Goal: Navigation & Orientation: Find specific page/section

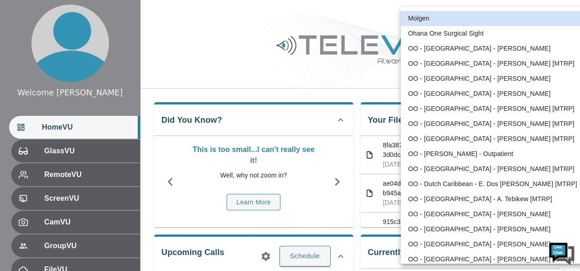
click at [527, 19] on body "Welcome [PERSON_NAME] HomeVU GlassVU RemoteVU ScreenVU CamVU GroupVU FileVU Cha…" at bounding box center [290, 243] width 580 height 487
click at [484, 138] on li "OO - [GEOGRAPHIC_DATA] - [PERSON_NAME] [MTRP]" at bounding box center [495, 138] width 189 height 15
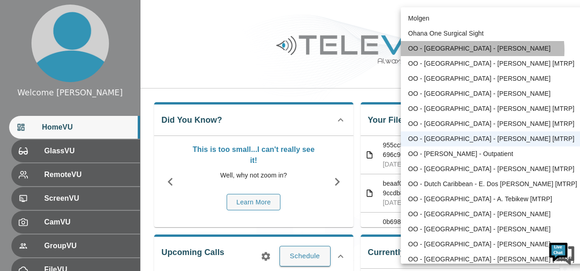
click at [478, 50] on li "OO - [GEOGRAPHIC_DATA] - [PERSON_NAME]" at bounding box center [495, 48] width 189 height 15
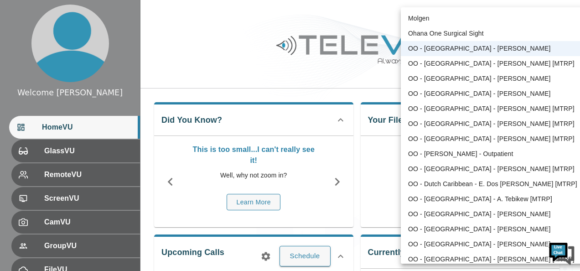
click at [528, 17] on body "Welcome [PERSON_NAME] HomeVU GlassVU RemoteVU ScreenVU CamVU GroupVU FileVU Cha…" at bounding box center [290, 243] width 580 height 487
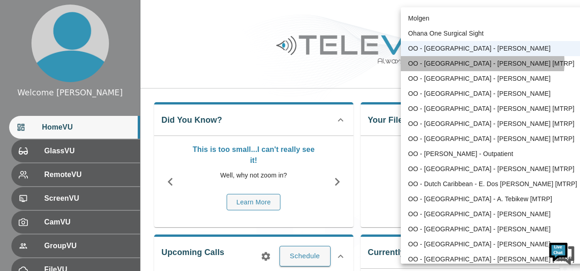
click at [481, 62] on li "OO - [GEOGRAPHIC_DATA] - [PERSON_NAME] [MTRP]" at bounding box center [495, 63] width 189 height 15
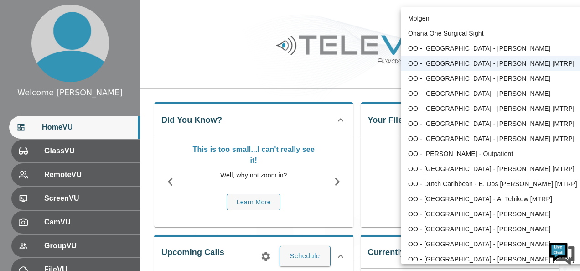
click at [527, 19] on body "Welcome [PERSON_NAME] HomeVU GlassVU RemoteVU ScreenVU CamVU GroupVU FileVU Cha…" at bounding box center [290, 243] width 580 height 487
click at [483, 78] on li "OO - [GEOGRAPHIC_DATA] - [PERSON_NAME]" at bounding box center [495, 78] width 189 height 15
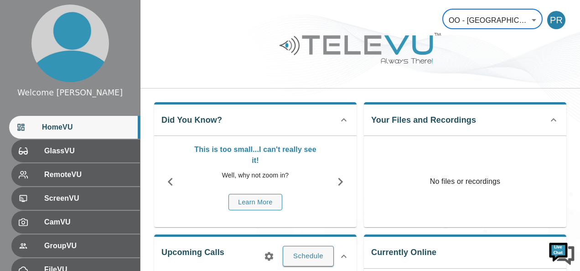
click at [526, 19] on body "Welcome [PERSON_NAME] HomeVU GlassVU RemoteVU ScreenVU CamVU GroupVU FileVU Cha…" at bounding box center [290, 243] width 580 height 487
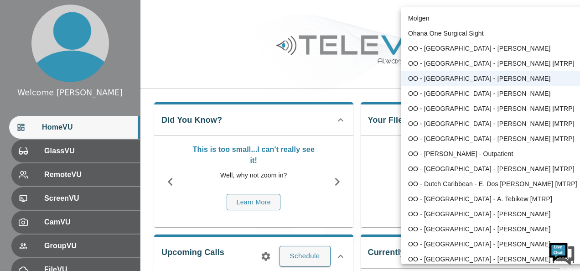
click at [501, 108] on li "OO - [GEOGRAPHIC_DATA] - [PERSON_NAME] [MTRP]" at bounding box center [495, 108] width 189 height 15
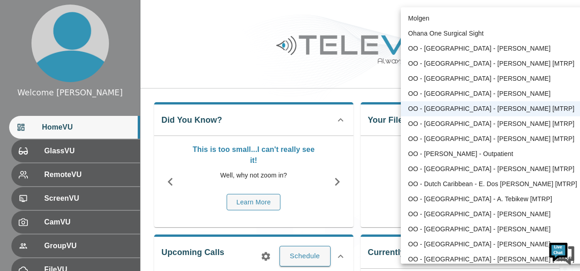
click at [527, 18] on body "Welcome [PERSON_NAME] HomeVU GlassVU RemoteVU ScreenVU CamVU GroupVU FileVU Cha…" at bounding box center [290, 243] width 580 height 487
click at [455, 126] on li "OO - [GEOGRAPHIC_DATA] - [PERSON_NAME] [MTRP]" at bounding box center [495, 123] width 189 height 15
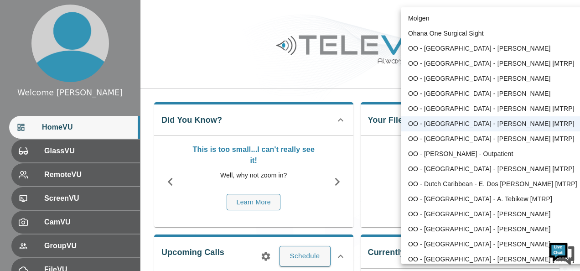
click at [527, 19] on body "Welcome [PERSON_NAME] HomeVU GlassVU RemoteVU ScreenVU CamVU GroupVU FileVU Cha…" at bounding box center [290, 243] width 580 height 487
click at [495, 153] on li "OO - [PERSON_NAME] - Outpatient" at bounding box center [495, 153] width 189 height 15
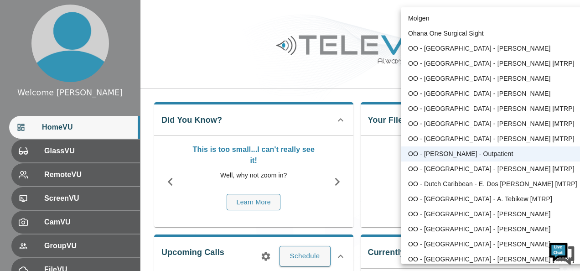
click at [527, 20] on body "Welcome [PERSON_NAME] HomeVU GlassVU RemoteVU ScreenVU CamVU GroupVU FileVU Cha…" at bounding box center [290, 243] width 580 height 487
click at [479, 126] on li "OO - [GEOGRAPHIC_DATA] - [PERSON_NAME] [MTRP]" at bounding box center [495, 123] width 189 height 15
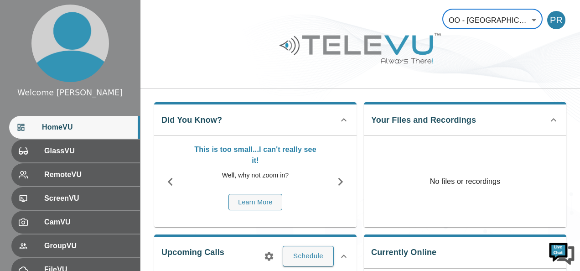
click at [526, 17] on body "Welcome [PERSON_NAME] HomeVU GlassVU RemoteVU ScreenVU CamVU GroupVU FileVU Cha…" at bounding box center [290, 243] width 580 height 487
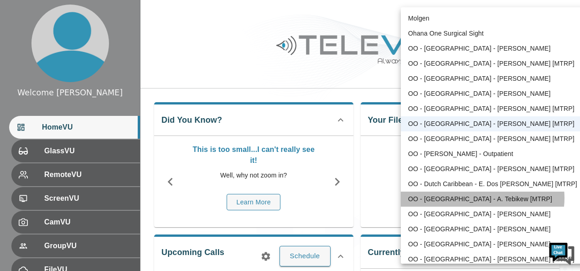
click at [481, 198] on li "OO - [GEOGRAPHIC_DATA] - A. Tebikew [MTRP]" at bounding box center [495, 198] width 189 height 15
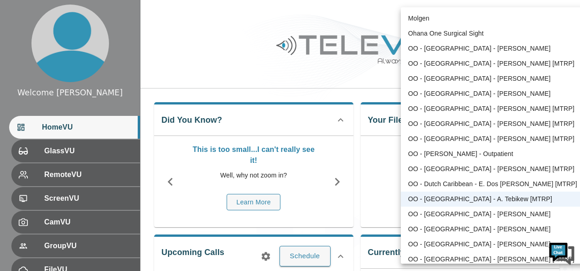
click at [526, 18] on body "Welcome [PERSON_NAME] HomeVU GlassVU RemoteVU ScreenVU CamVU GroupVU FileVU Cha…" at bounding box center [290, 243] width 580 height 487
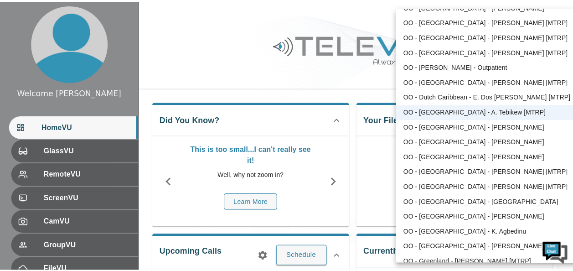
scroll to position [91, 0]
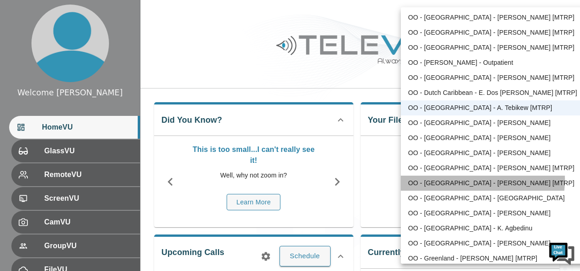
click at [473, 179] on li "OO - [GEOGRAPHIC_DATA] - [PERSON_NAME] [MTRP]" at bounding box center [495, 183] width 189 height 15
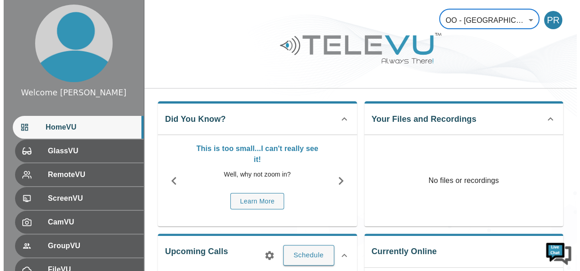
scroll to position [0, 0]
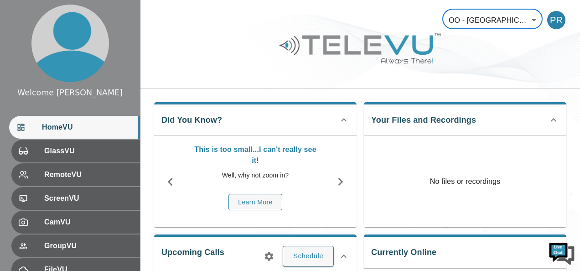
click at [524, 19] on body "Welcome [PERSON_NAME] HomeVU GlassVU RemoteVU ScreenVU CamVU GroupVU FileVU Cha…" at bounding box center [290, 243] width 580 height 487
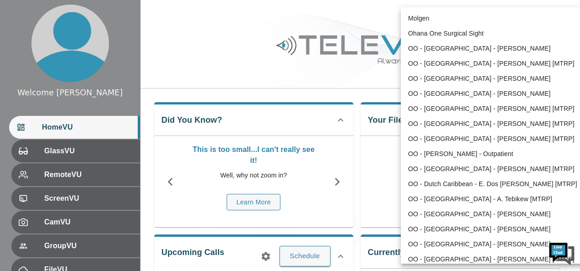
scroll to position [139, 0]
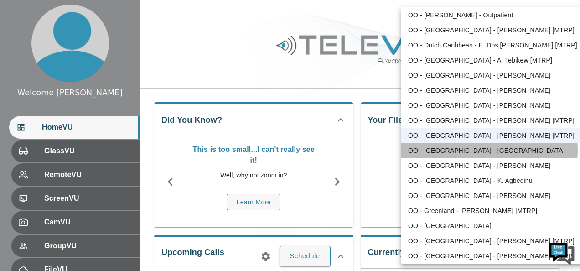
click at [489, 150] on li "OO - [GEOGRAPHIC_DATA] - [GEOGRAPHIC_DATA]" at bounding box center [495, 150] width 189 height 15
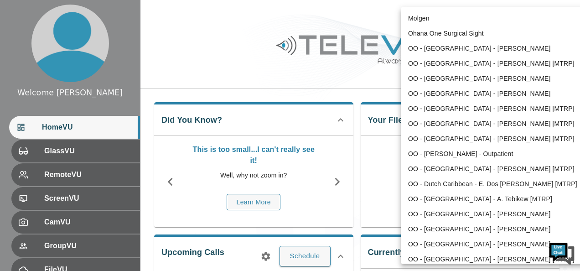
click at [524, 18] on body "Welcome [PERSON_NAME] HomeVU GlassVU RemoteVU ScreenVU CamVU GroupVU FileVU Cha…" at bounding box center [290, 243] width 580 height 487
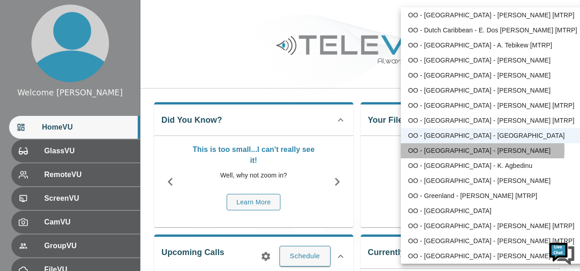
click at [474, 150] on li "OO - [GEOGRAPHIC_DATA] - [PERSON_NAME]" at bounding box center [495, 150] width 189 height 15
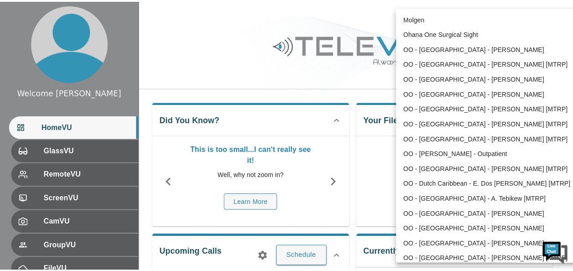
scroll to position [169, 0]
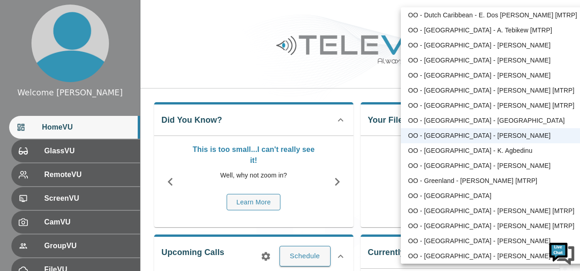
click at [528, 21] on body "Welcome [PERSON_NAME] HomeVU GlassVU RemoteVU ScreenVU CamVU GroupVU FileVU Cha…" at bounding box center [290, 243] width 580 height 487
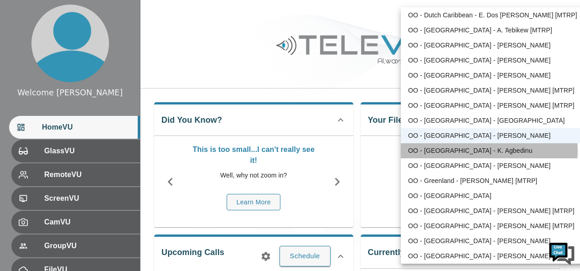
click at [489, 150] on li "OO - [GEOGRAPHIC_DATA] - K. Agbedinu" at bounding box center [495, 150] width 189 height 15
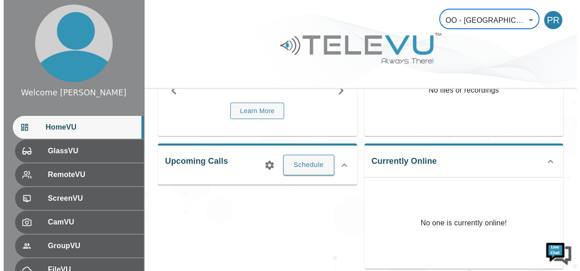
scroll to position [0, 0]
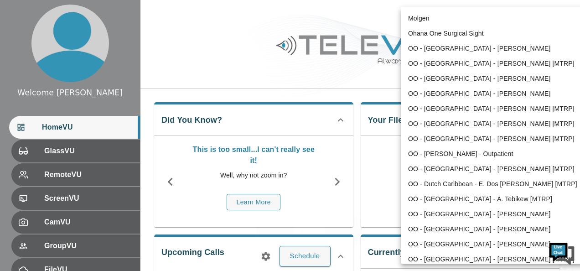
click at [527, 20] on body "Welcome [PERSON_NAME] HomeVU GlassVU RemoteVU ScreenVU CamVU GroupVU FileVU Cha…" at bounding box center [290, 243] width 580 height 487
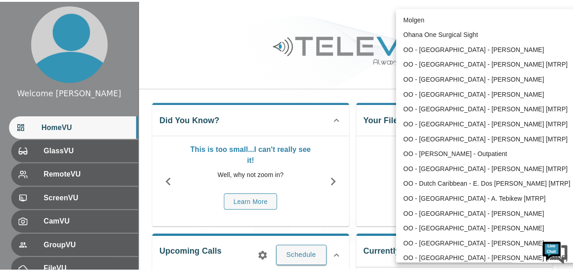
scroll to position [184, 0]
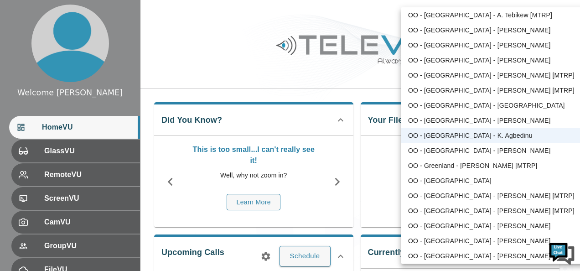
click at [486, 149] on li "OO - [GEOGRAPHIC_DATA] - [PERSON_NAME]" at bounding box center [495, 150] width 189 height 15
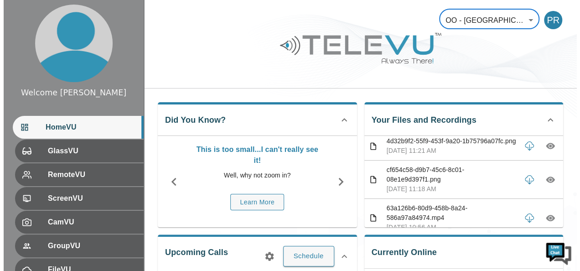
scroll to position [0, 0]
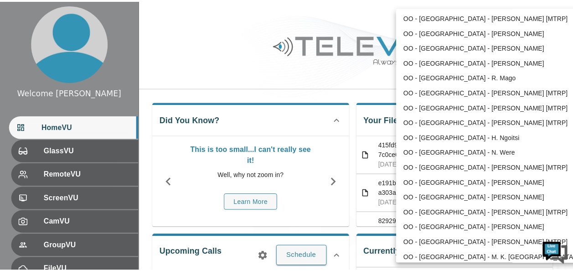
scroll to position [381, 0]
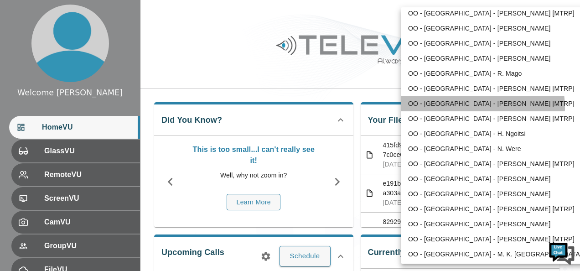
click at [468, 107] on li "OO - [GEOGRAPHIC_DATA] - [PERSON_NAME] [MTRP]" at bounding box center [495, 103] width 189 height 15
type input "108"
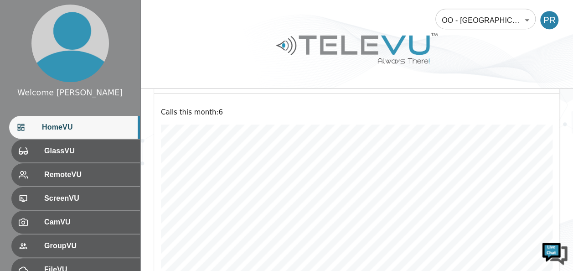
scroll to position [289, 0]
click at [545, 96] on icon at bounding box center [546, 96] width 11 height 11
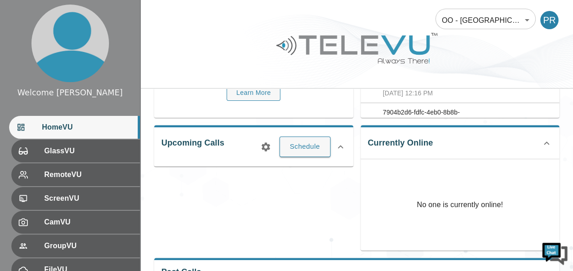
scroll to position [135, 0]
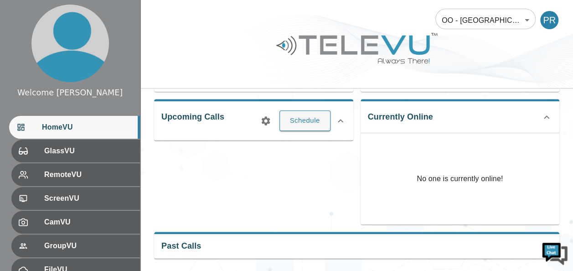
click at [223, 247] on div "Past Calls Calls this month : 6" at bounding box center [356, 245] width 405 height 27
click at [433, 246] on div "Past Calls Calls this month : 6" at bounding box center [356, 245] width 405 height 27
click at [184, 242] on div "Past Calls Calls this month : 6" at bounding box center [356, 245] width 405 height 27
click at [346, 253] on div "Past Calls Calls this month : 6" at bounding box center [356, 245] width 405 height 27
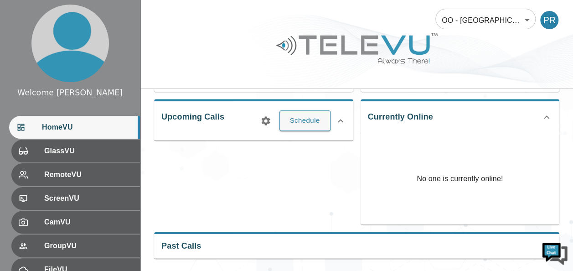
click at [214, 251] on div "Past Calls Calls this month : 6" at bounding box center [356, 245] width 405 height 27
click at [182, 248] on div "Past Calls Calls this month : 6" at bounding box center [356, 245] width 405 height 27
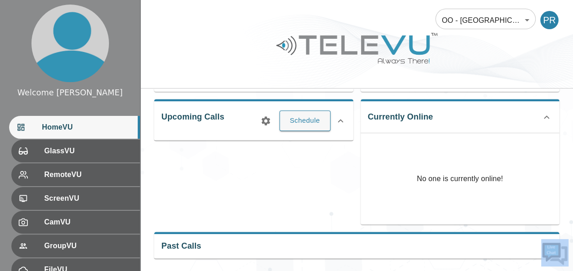
click at [182, 248] on div "Past Calls Calls this month : 6" at bounding box center [356, 245] width 405 height 27
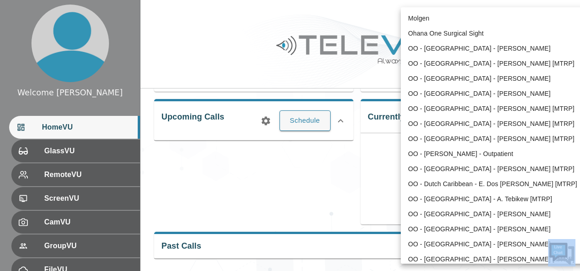
click at [526, 19] on body "Welcome [PERSON_NAME] HomeVU GlassVU RemoteVU ScreenVU CamVU GroupVU FileVU Cha…" at bounding box center [290, 69] width 580 height 408
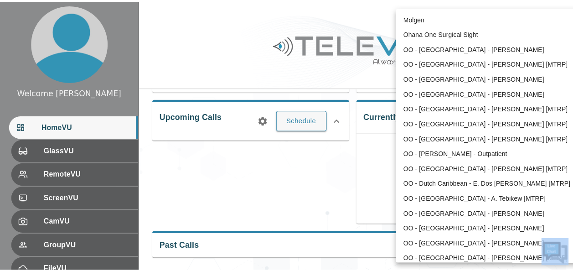
scroll to position [349, 0]
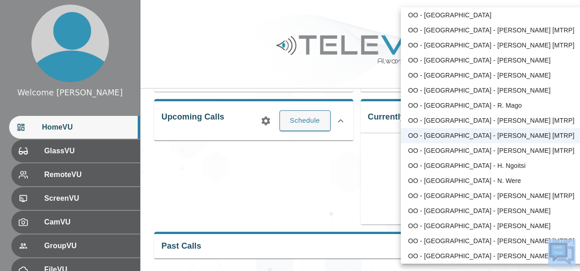
click at [491, 135] on li "OO - [GEOGRAPHIC_DATA] - [PERSON_NAME] [MTRP]" at bounding box center [495, 135] width 189 height 15
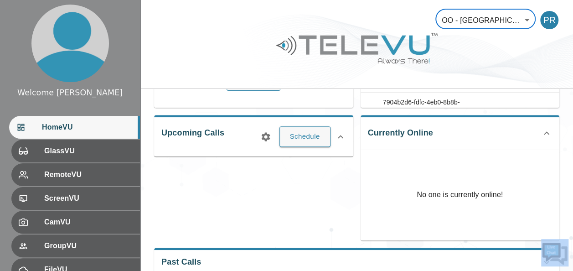
scroll to position [135, 0]
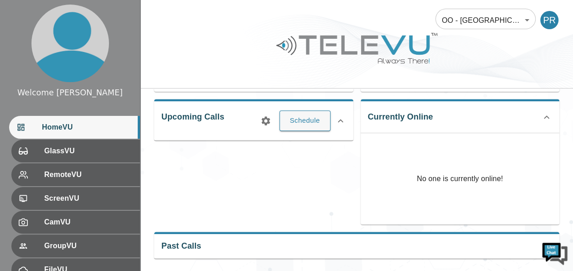
click at [236, 256] on div "Past Calls Calls this month : 6" at bounding box center [356, 245] width 405 height 27
click at [183, 242] on div "Past Calls Calls this month : 6" at bounding box center [356, 245] width 405 height 27
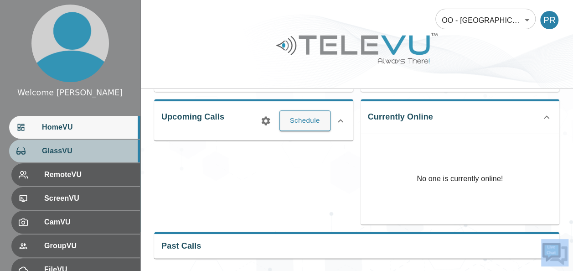
click at [72, 149] on span "GlassVU" at bounding box center [87, 150] width 91 height 11
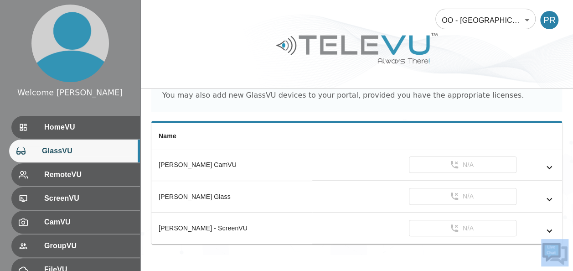
scroll to position [57, 0]
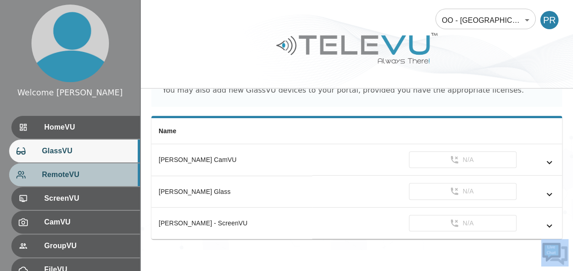
click at [48, 171] on span "RemoteVU" at bounding box center [87, 174] width 91 height 11
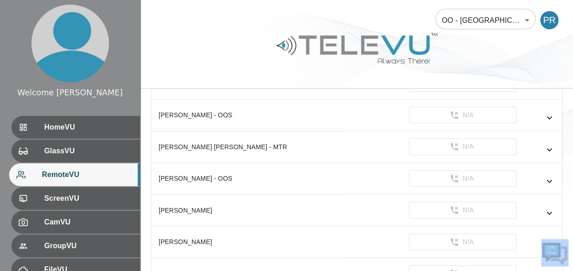
scroll to position [374, 0]
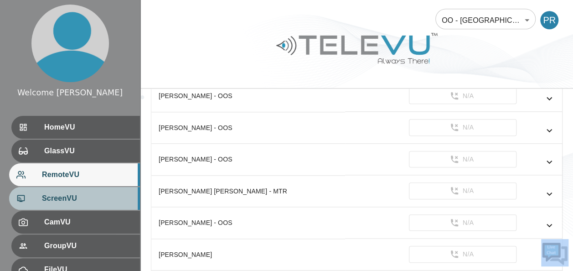
click at [55, 193] on span "ScreenVU" at bounding box center [87, 198] width 91 height 11
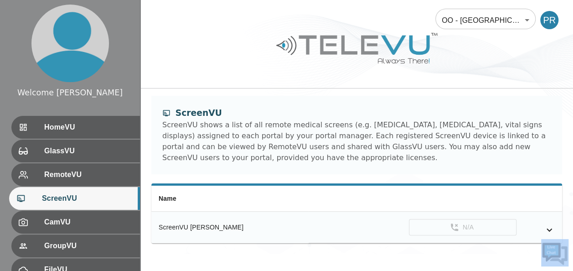
scroll to position [5, 0]
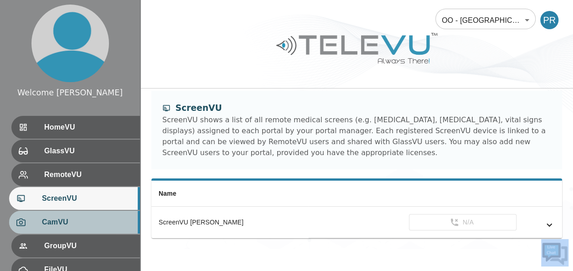
click at [76, 224] on span "CamVU" at bounding box center [87, 222] width 91 height 11
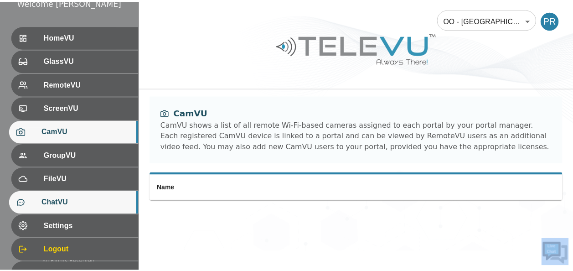
scroll to position [91, 0]
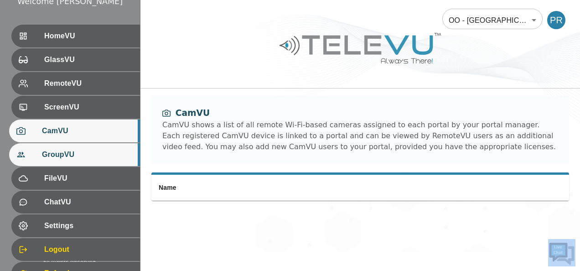
click at [64, 157] on span "GroupVU" at bounding box center [87, 154] width 91 height 11
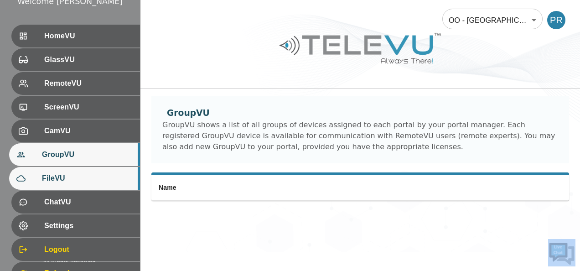
click at [88, 181] on span "FileVU" at bounding box center [87, 178] width 91 height 11
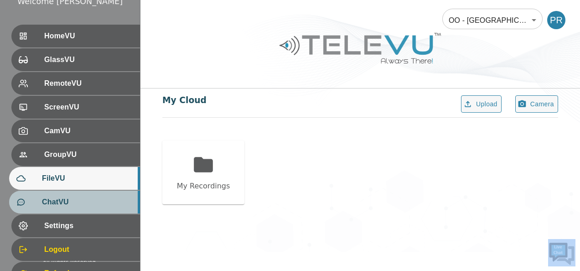
click at [88, 202] on span "ChatVU" at bounding box center [87, 201] width 91 height 11
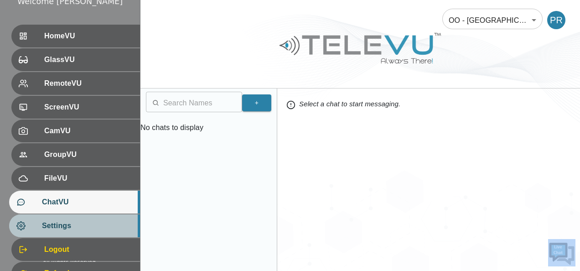
click at [79, 226] on span "Settings" at bounding box center [87, 225] width 91 height 11
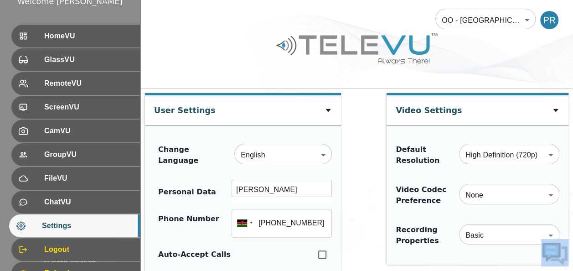
scroll to position [132, 0]
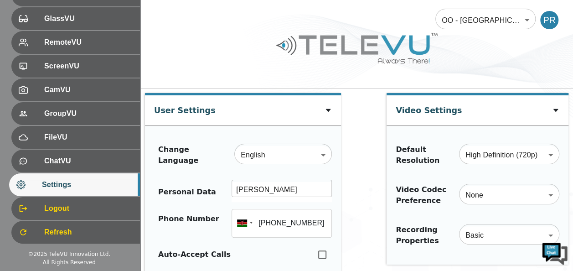
click at [211, 52] on div at bounding box center [356, 55] width 433 height 52
